Goal: Use online tool/utility

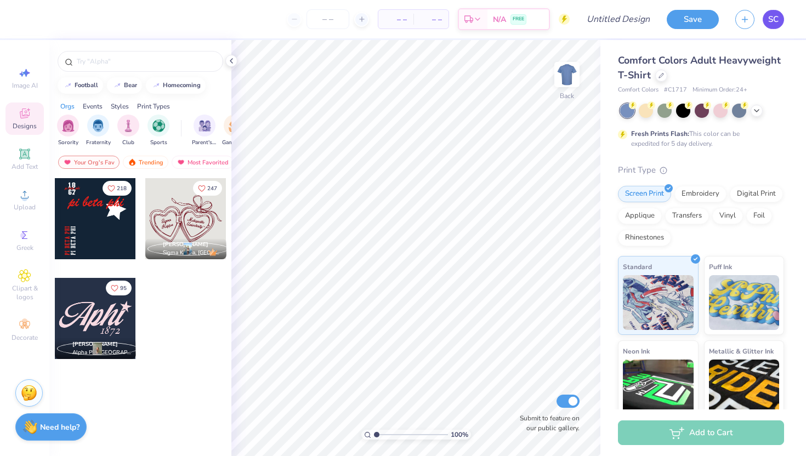
click at [771, 19] on span "SC" at bounding box center [773, 19] width 10 height 13
click at [20, 92] on div "Image AI" at bounding box center [24, 78] width 38 height 32
select select "4"
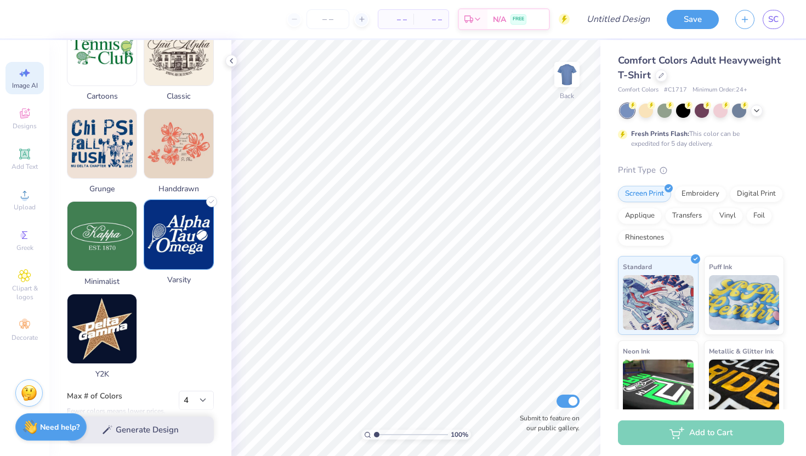
scroll to position [482, 0]
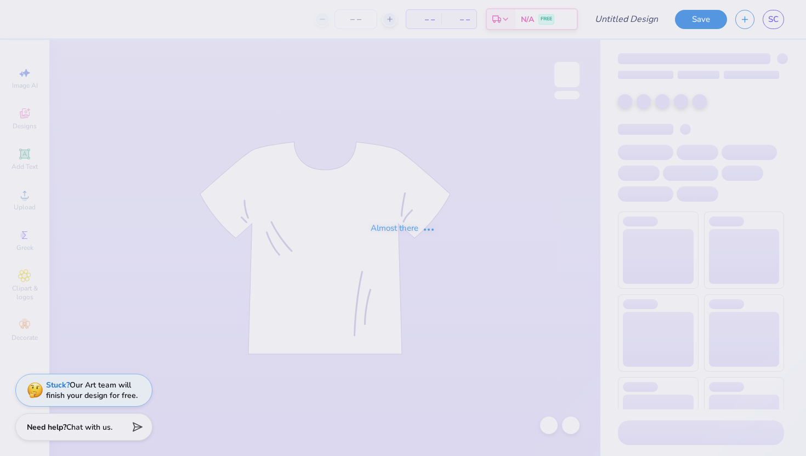
type input "puff theta"
type input "210"
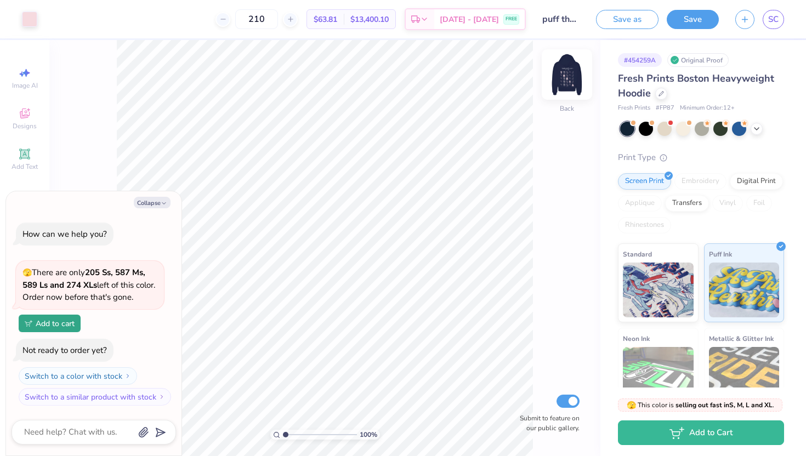
click at [565, 76] on img at bounding box center [567, 75] width 44 height 44
type textarea "x"
